Goal: Find specific page/section: Find specific page/section

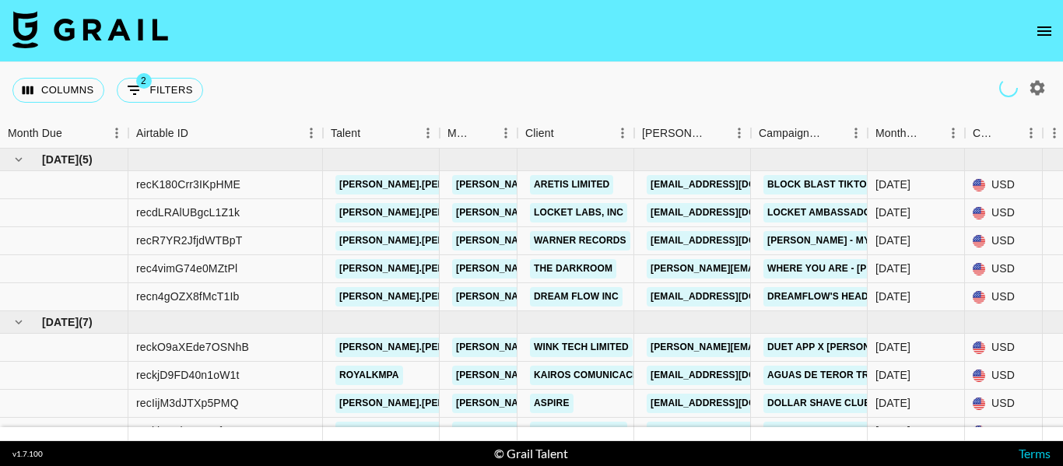
click at [1037, 92] on icon "button" at bounding box center [1037, 87] width 15 height 15
select select "[DATE]"
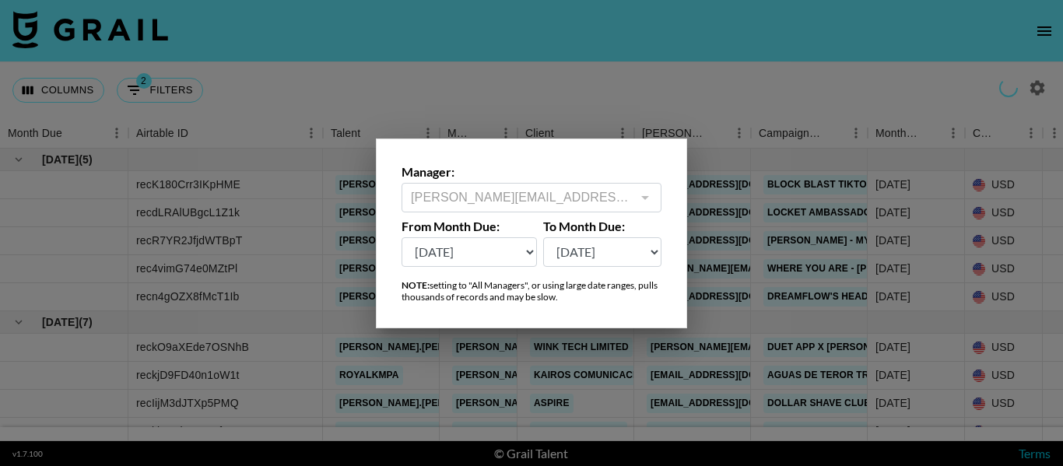
click at [754, 79] on div at bounding box center [531, 233] width 1063 height 466
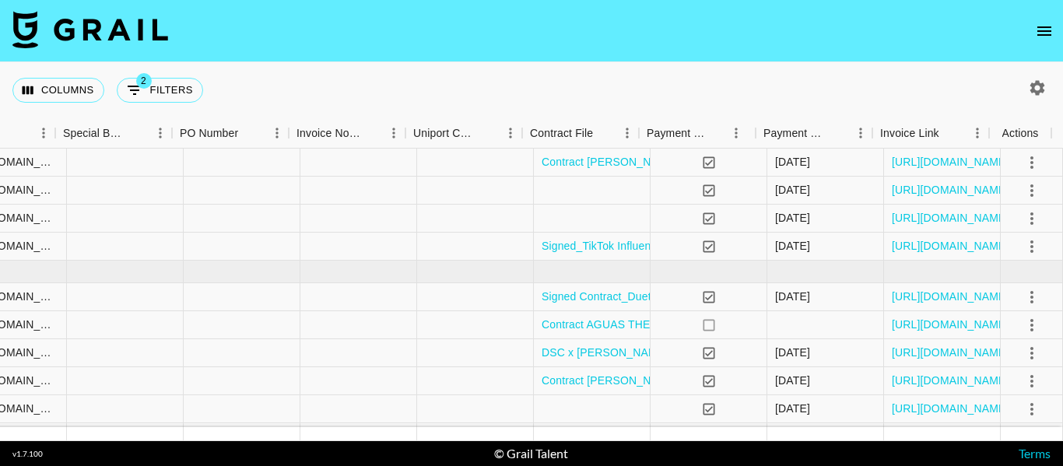
scroll to position [78, 1532]
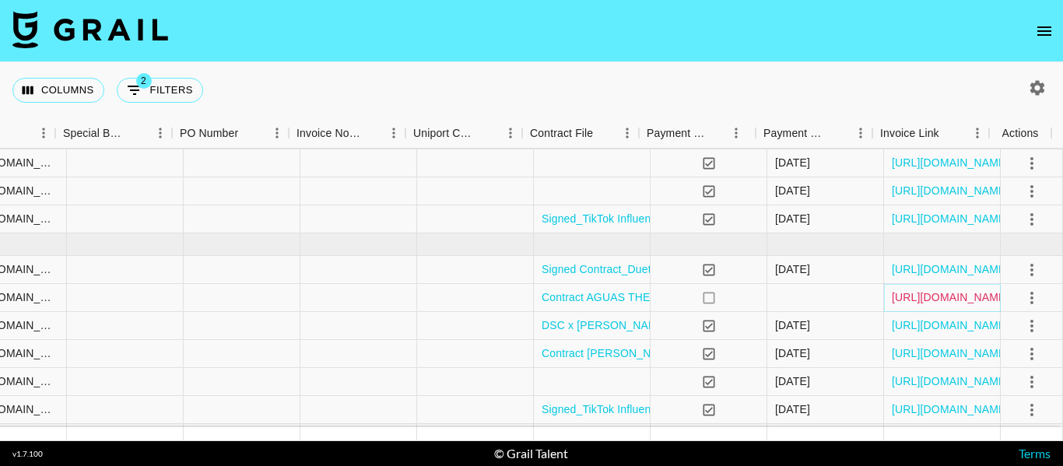
click at [959, 289] on link "[URL][DOMAIN_NAME]" at bounding box center [950, 297] width 117 height 16
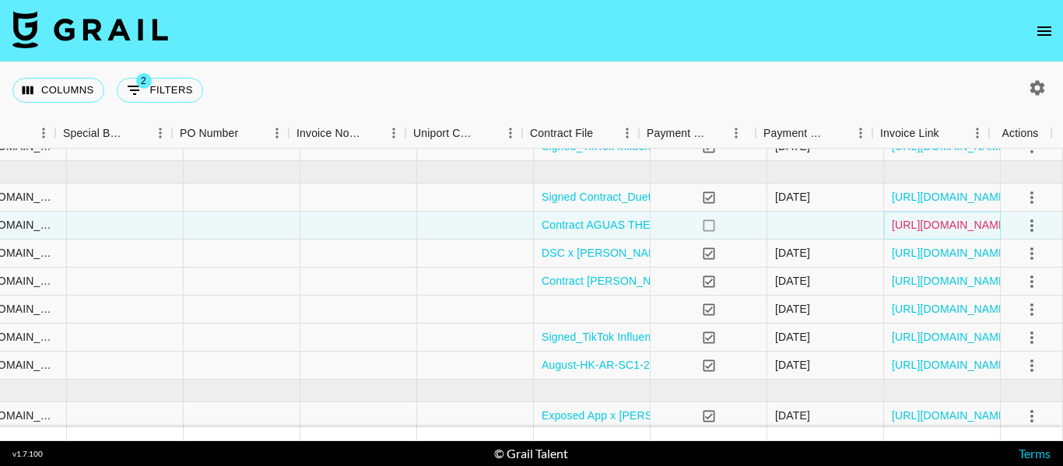
scroll to position [221, 1532]
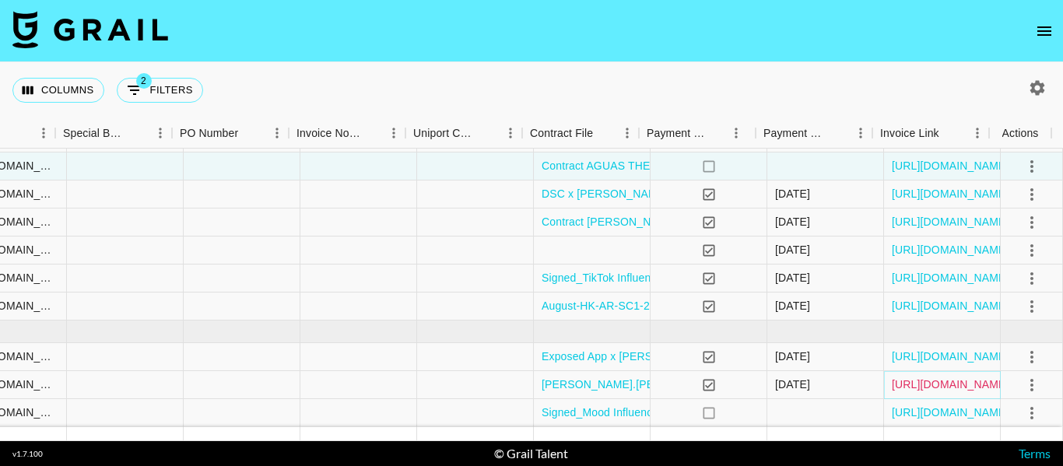
click at [945, 377] on link "[URL][DOMAIN_NAME]" at bounding box center [950, 385] width 117 height 16
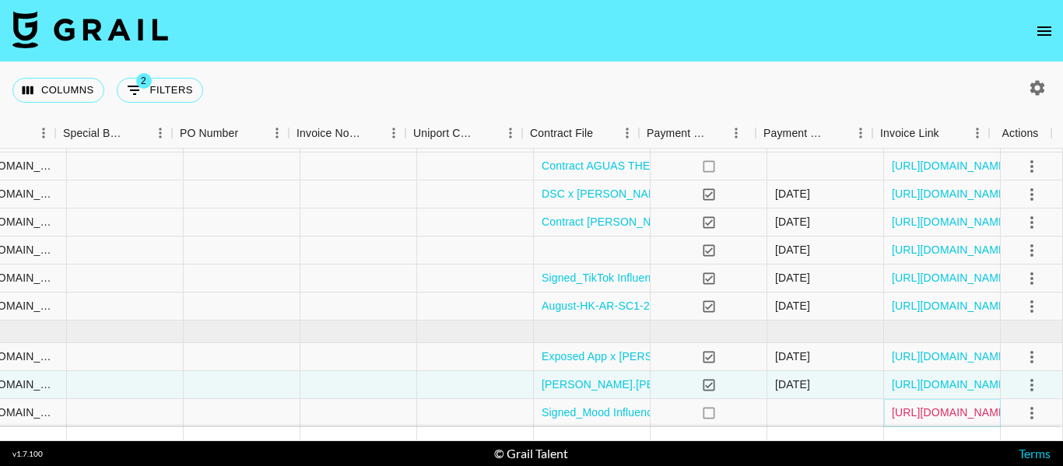
click at [954, 405] on link "[URL][DOMAIN_NAME]" at bounding box center [950, 413] width 117 height 16
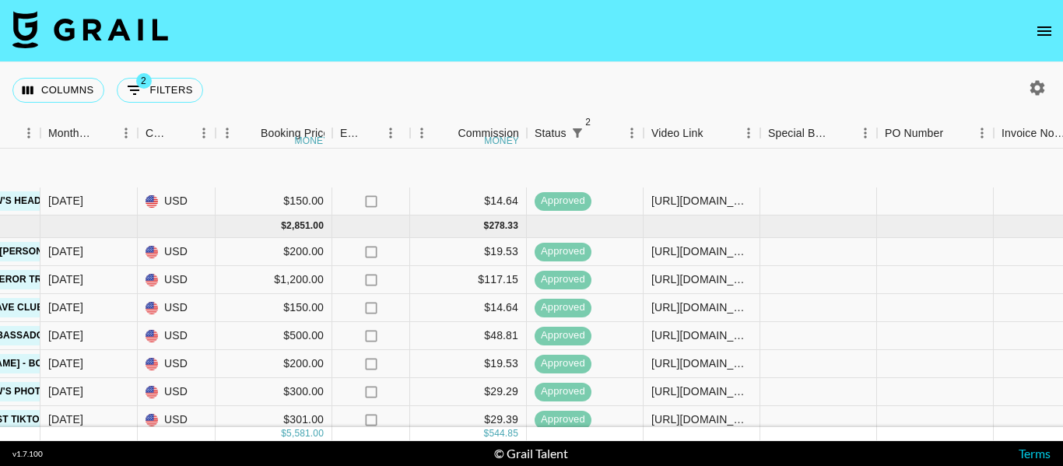
scroll to position [221, 827]
